Goal: Navigation & Orientation: Find specific page/section

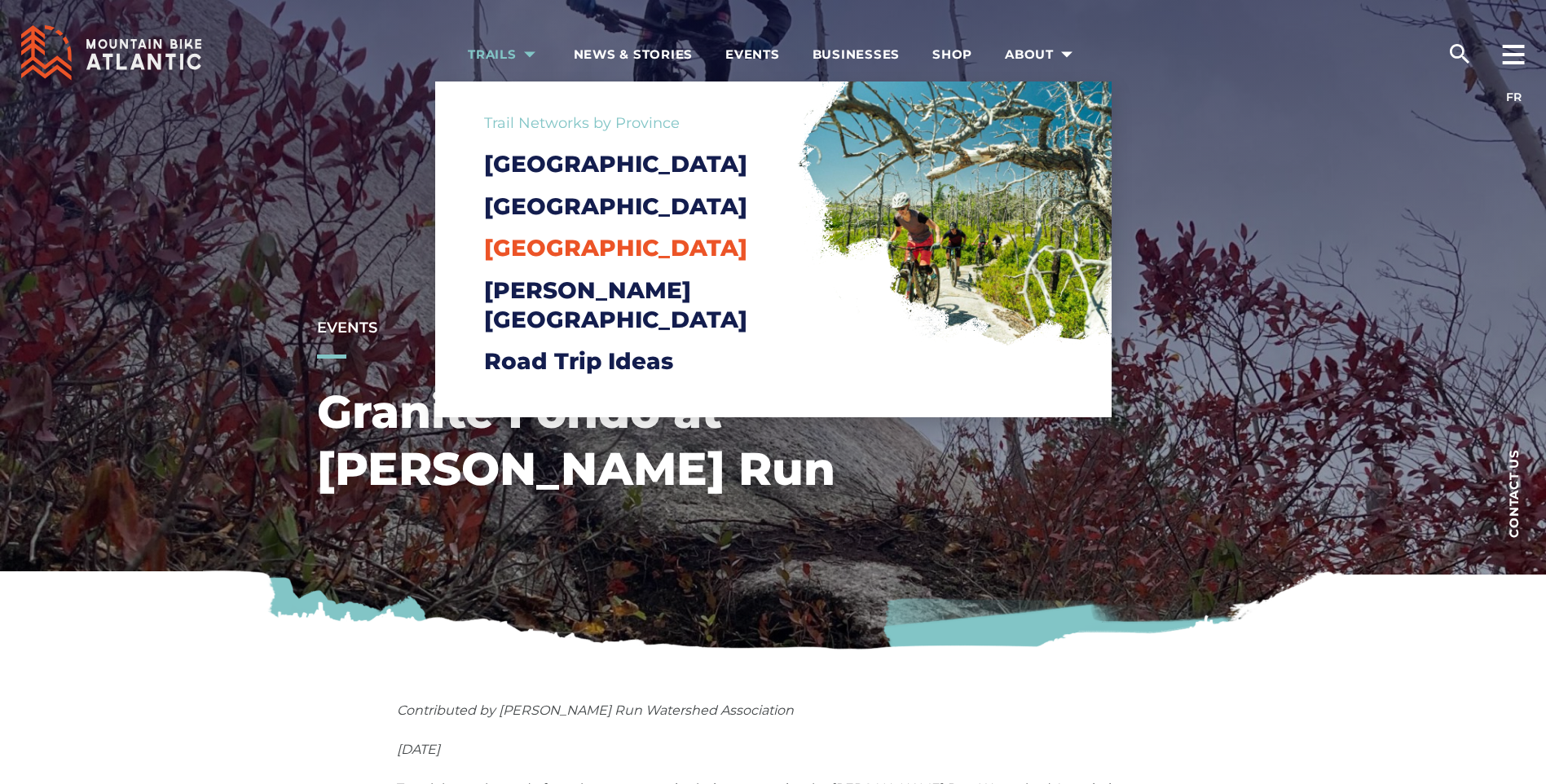
click at [571, 261] on span "[GEOGRAPHIC_DATA]" at bounding box center [616, 248] width 263 height 28
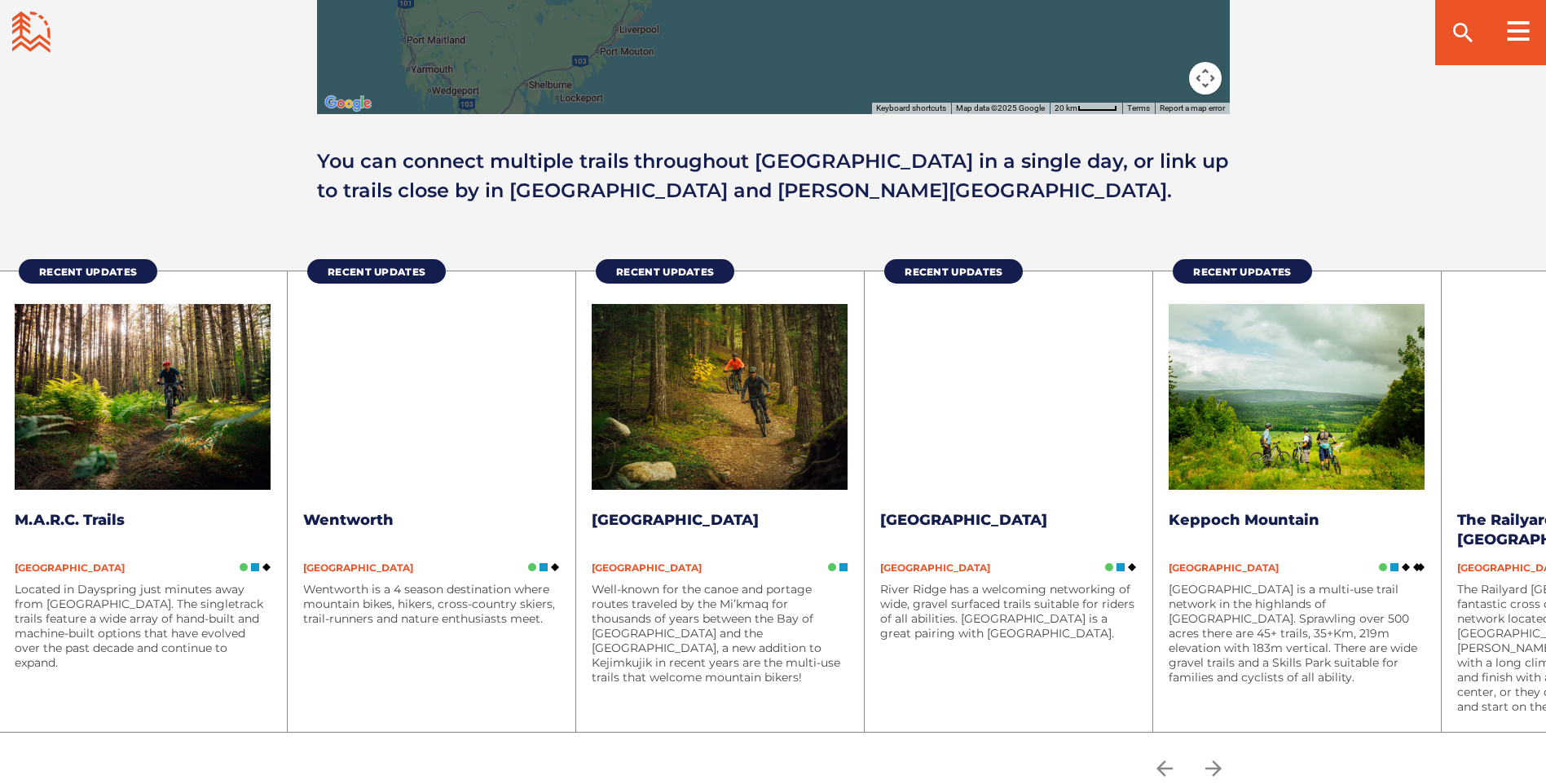
scroll to position [2119, 0]
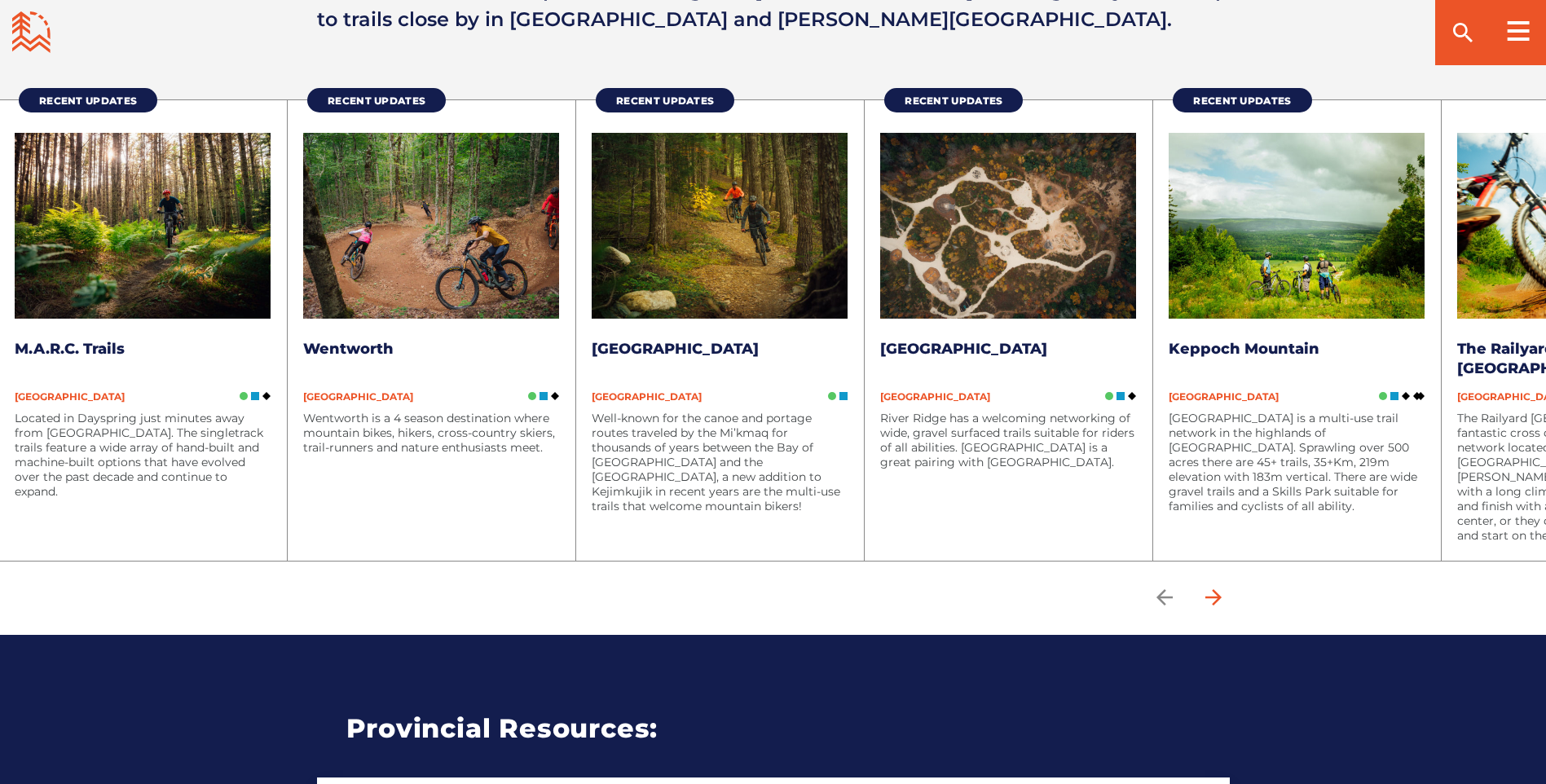
click at [1218, 591] on icon "arrow forward" at bounding box center [1213, 598] width 24 height 24
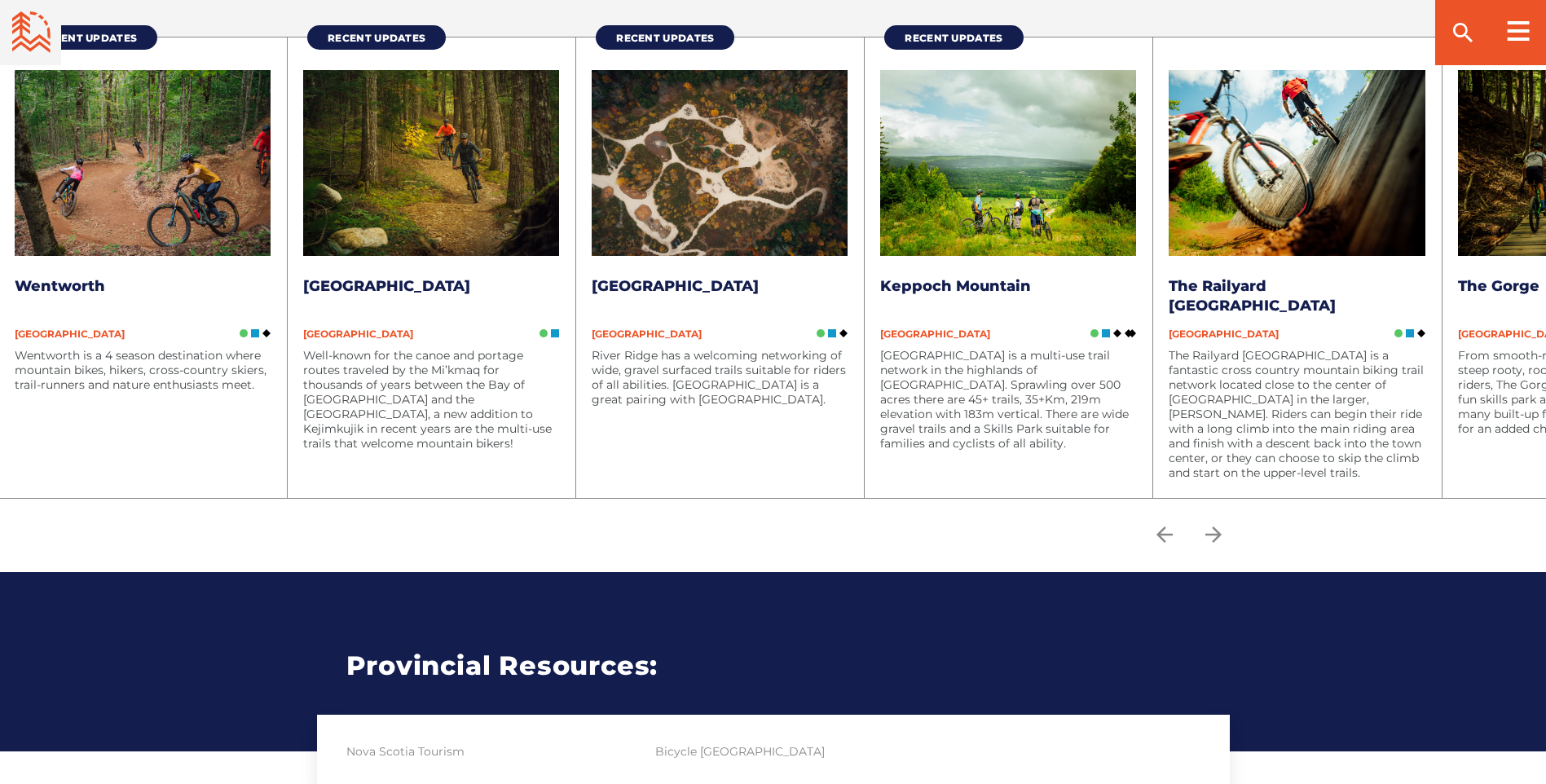
scroll to position [2200, 0]
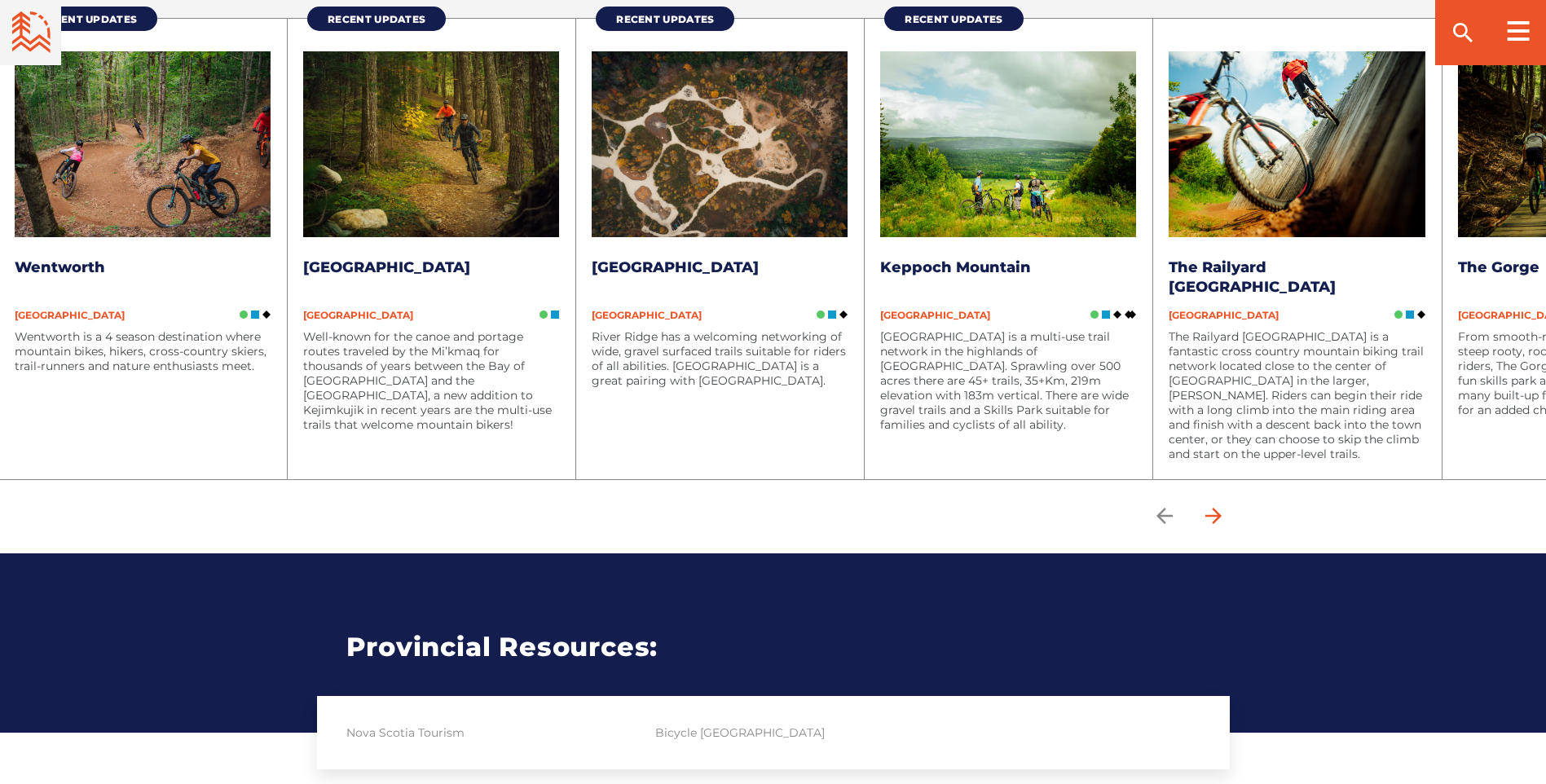
click at [1230, 514] on span "button" at bounding box center [1213, 515] width 33 height 33
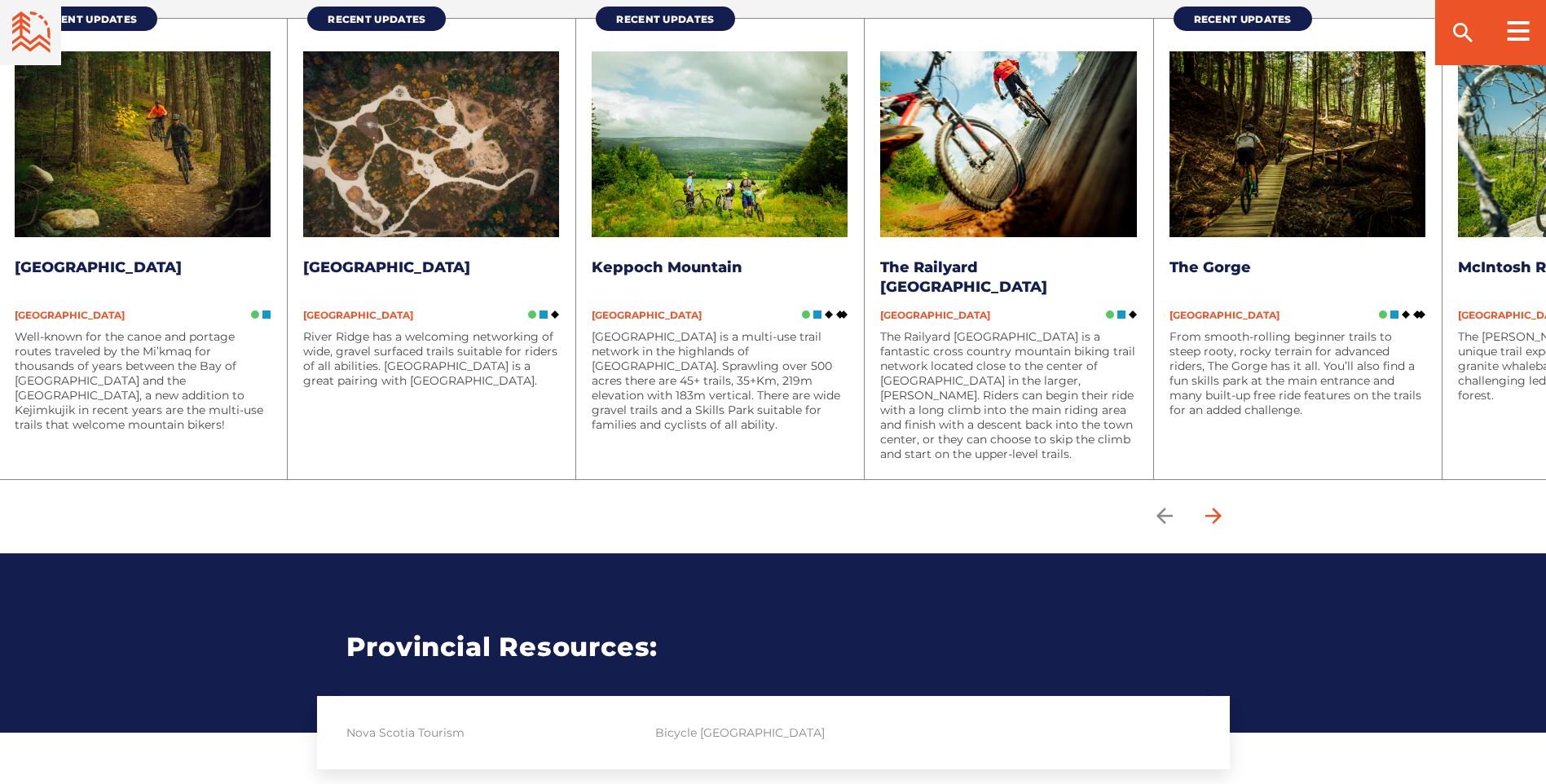
click at [1230, 514] on span "button" at bounding box center [1213, 515] width 33 height 33
click at [1226, 517] on icon "arrow forward" at bounding box center [1213, 516] width 24 height 24
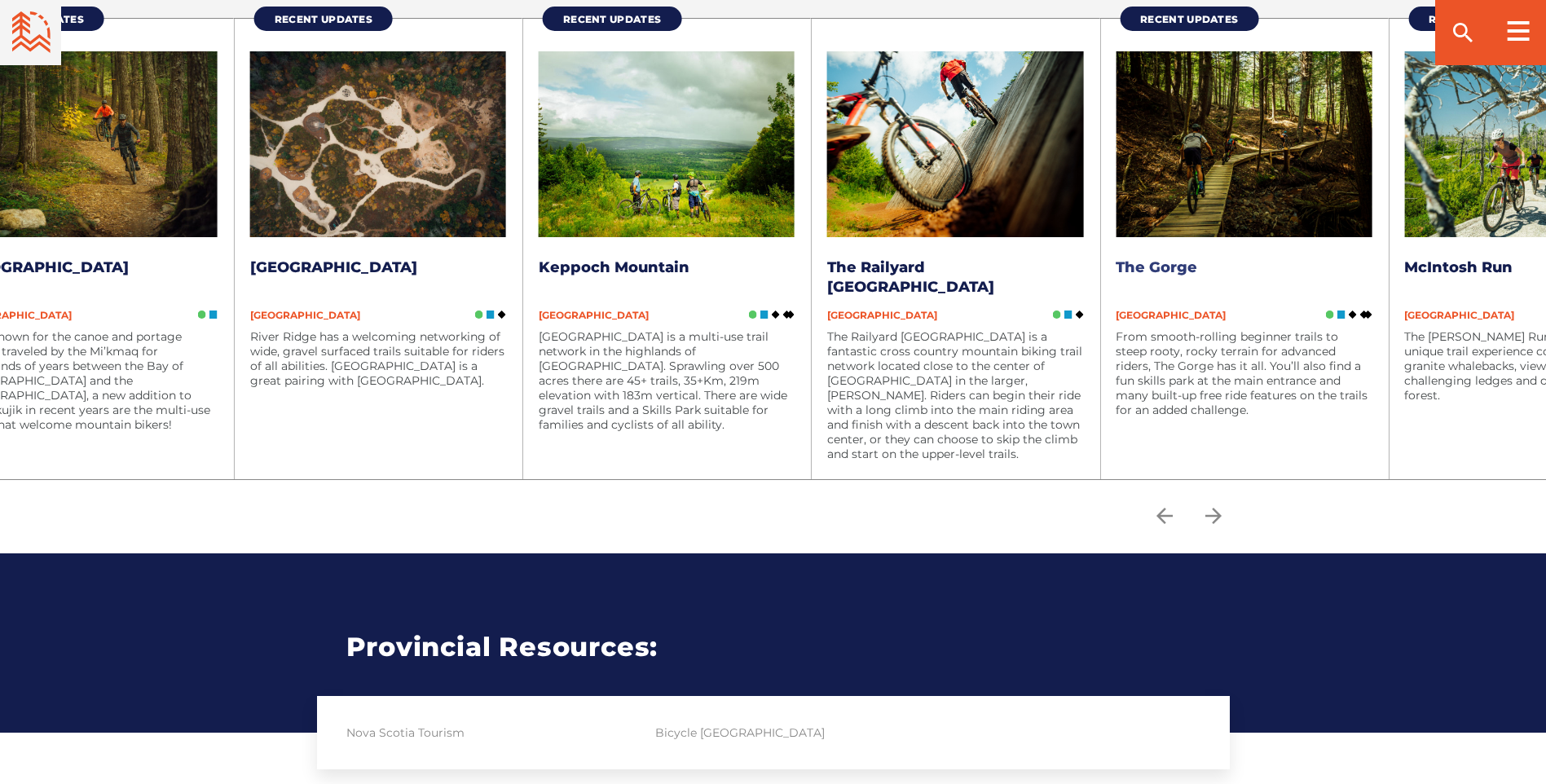
drag, startPoint x: 1477, startPoint y: 366, endPoint x: 1145, endPoint y: 342, distance: 332.9
click at [1150, 342] on div "Recent Updates M.A.R.C. Trails Nova Scotia Located in Dayspring just minutes aw…" at bounding box center [523, 241] width 2310 height 478
